Goal: Navigation & Orientation: Find specific page/section

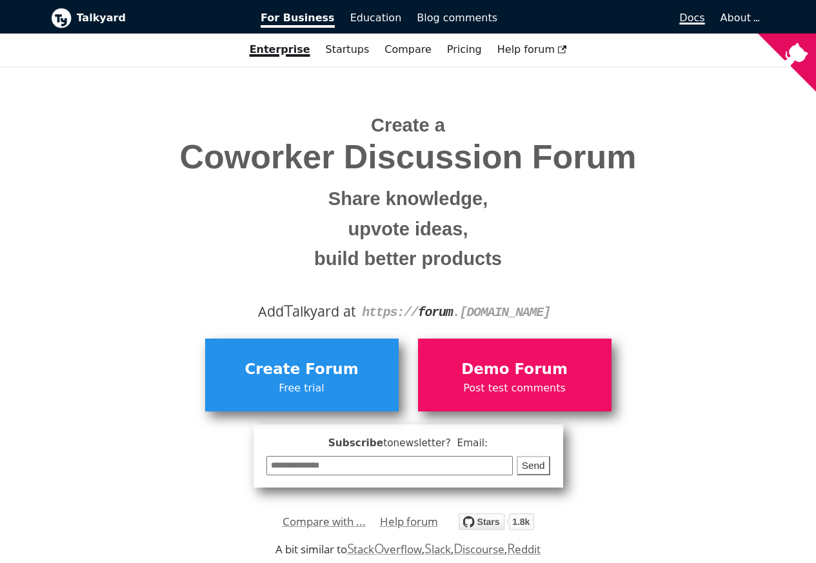
click at [697, 19] on span "Docs" at bounding box center [691, 18] width 25 height 12
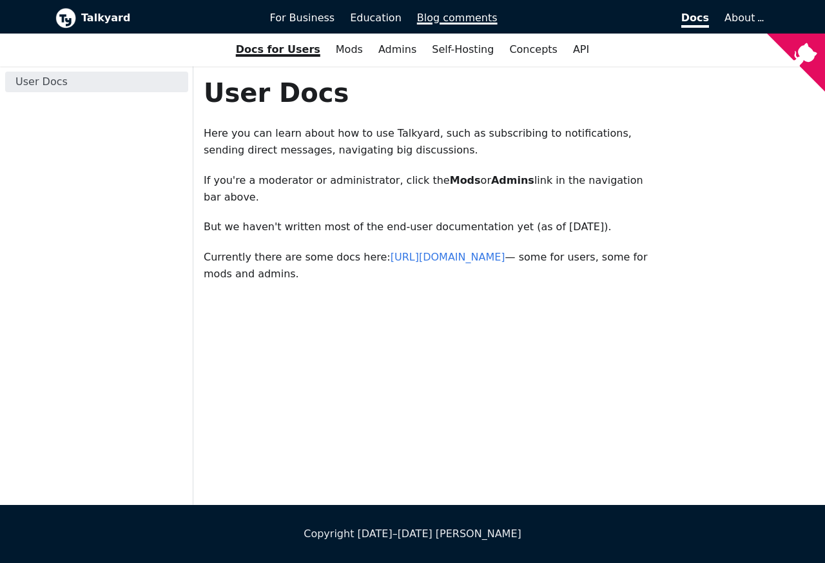
click at [446, 16] on span "Blog comments" at bounding box center [457, 18] width 81 height 12
